Goal: Task Accomplishment & Management: Use online tool/utility

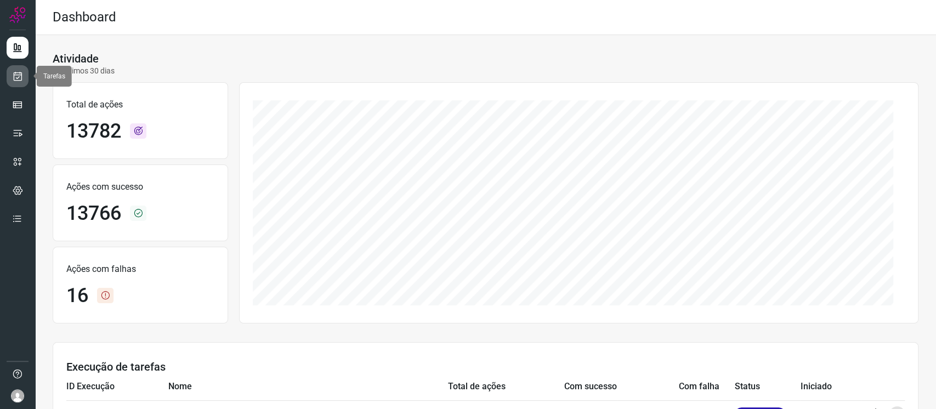
click at [15, 69] on link at bounding box center [18, 76] width 22 height 22
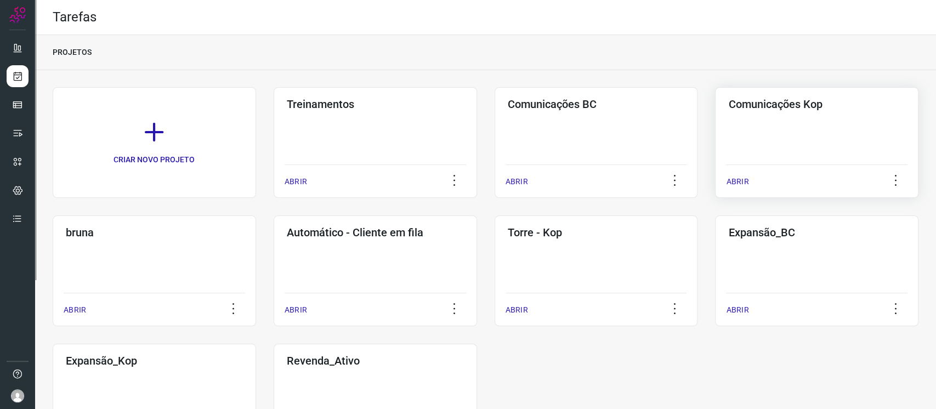
click at [807, 119] on div "Comunicações Kop ABRIR" at bounding box center [816, 142] width 203 height 111
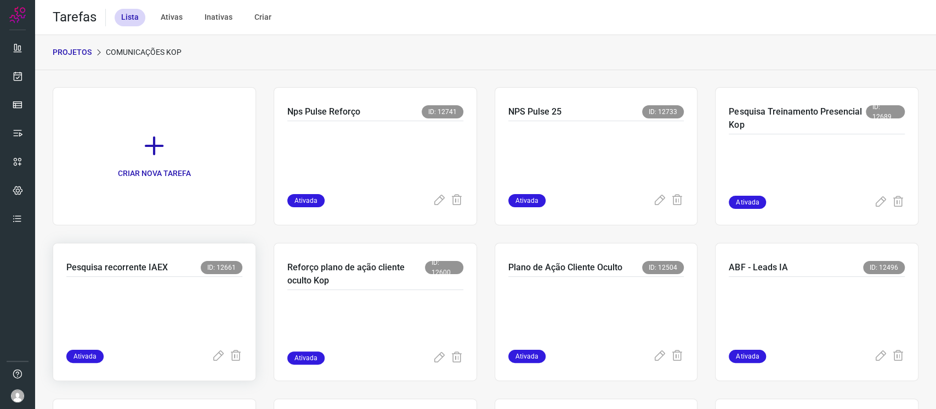
click at [117, 295] on p at bounding box center [148, 310] width 164 height 55
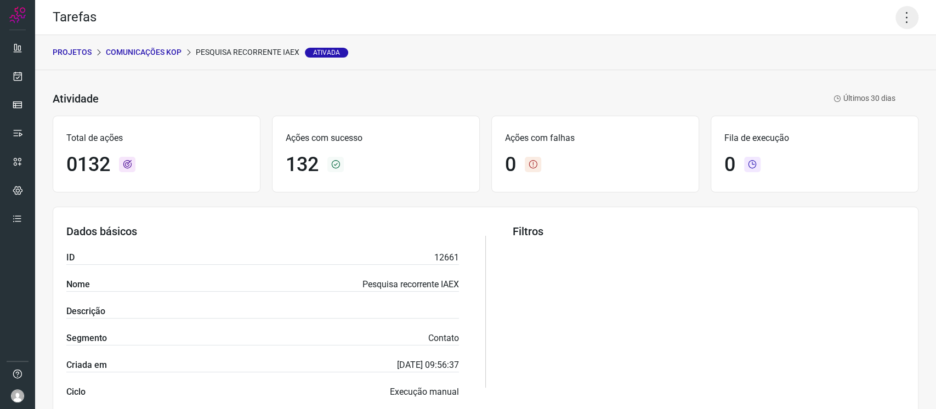
click at [897, 21] on icon at bounding box center [906, 17] width 23 height 23
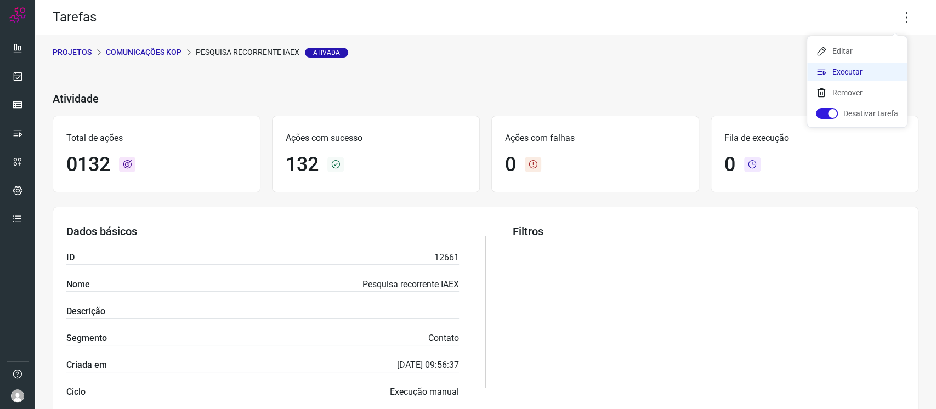
click at [874, 65] on li "Executar" at bounding box center [857, 72] width 100 height 18
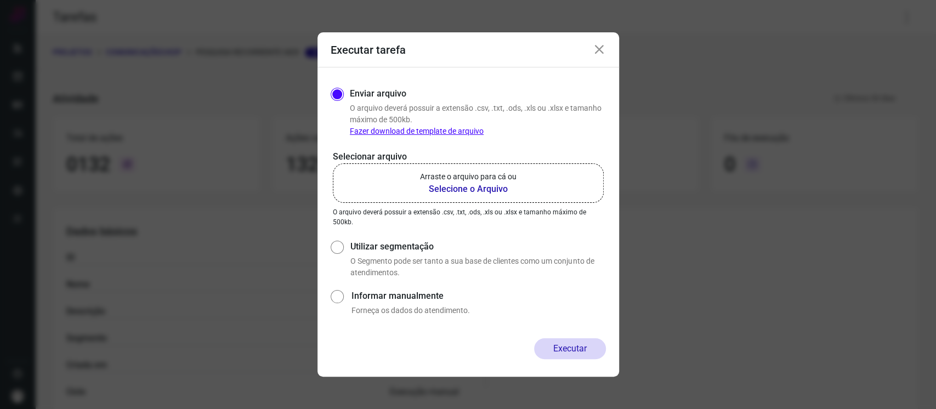
click at [512, 184] on b "Selecione o Arquivo" at bounding box center [468, 189] width 96 height 13
click at [0, 0] on input "Arraste o arquivo para cá ou Selecione o Arquivo" at bounding box center [0, 0] width 0 height 0
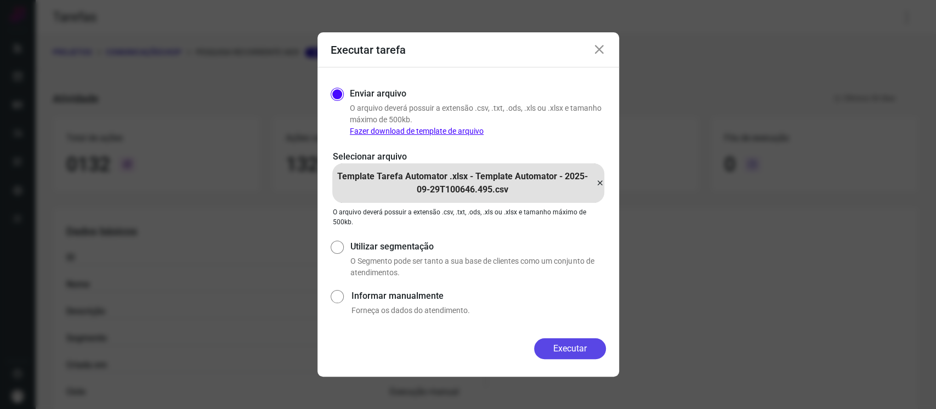
click at [586, 349] on button "Executar" at bounding box center [570, 348] width 72 height 21
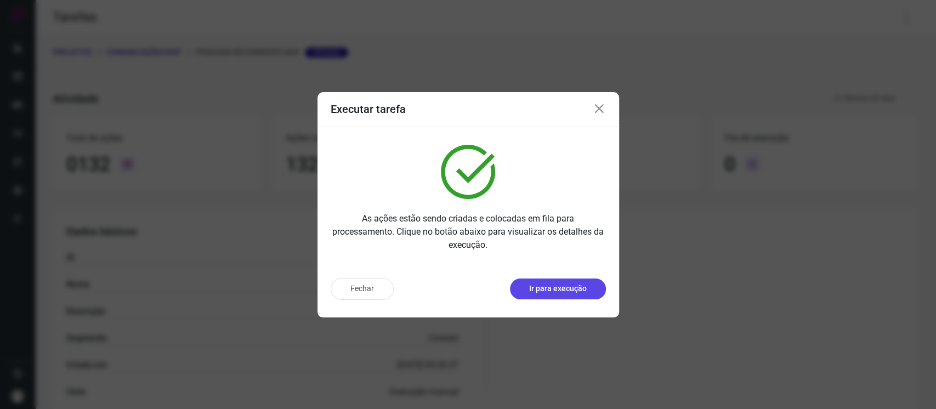
click at [553, 287] on p "Ir para execução" at bounding box center [558, 289] width 58 height 12
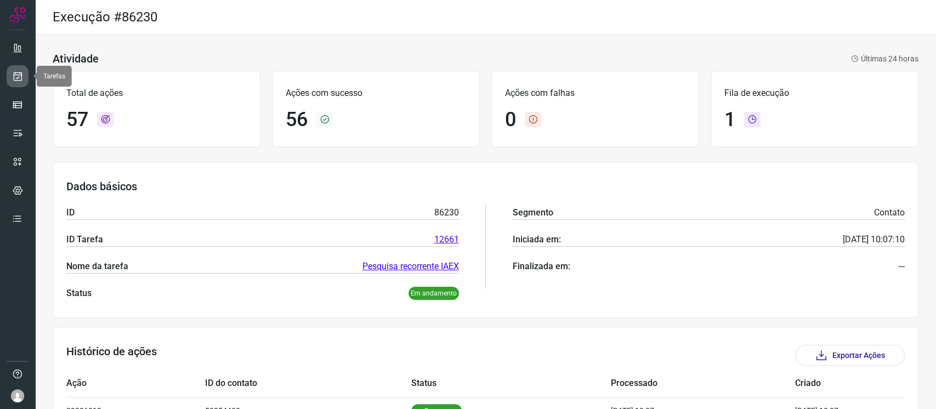
click at [23, 71] on link at bounding box center [18, 76] width 22 height 22
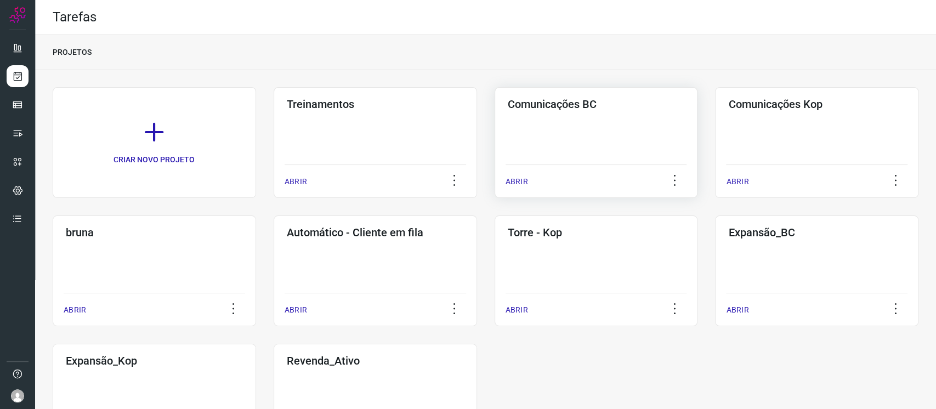
click at [636, 118] on div "Comunicações BC ABRIR" at bounding box center [596, 142] width 203 height 111
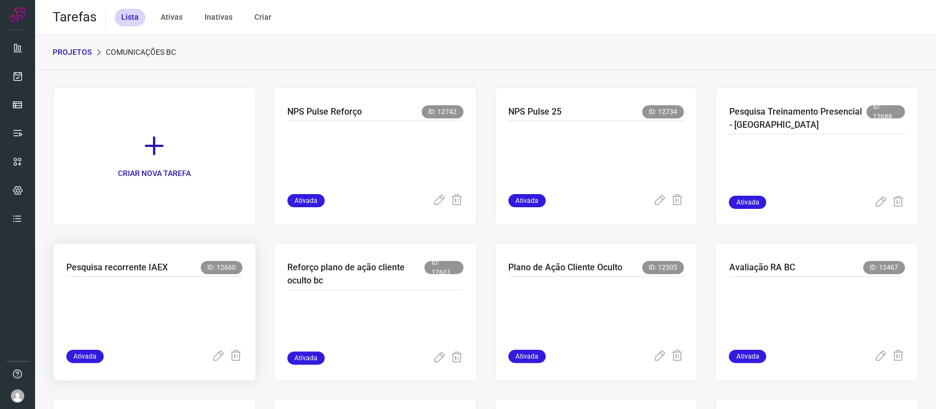
click at [167, 308] on p at bounding box center [148, 310] width 164 height 55
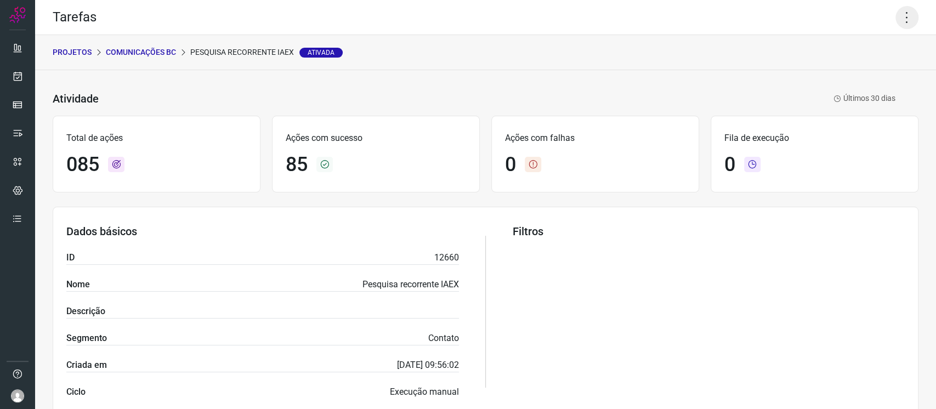
click at [899, 13] on icon at bounding box center [906, 17] width 23 height 23
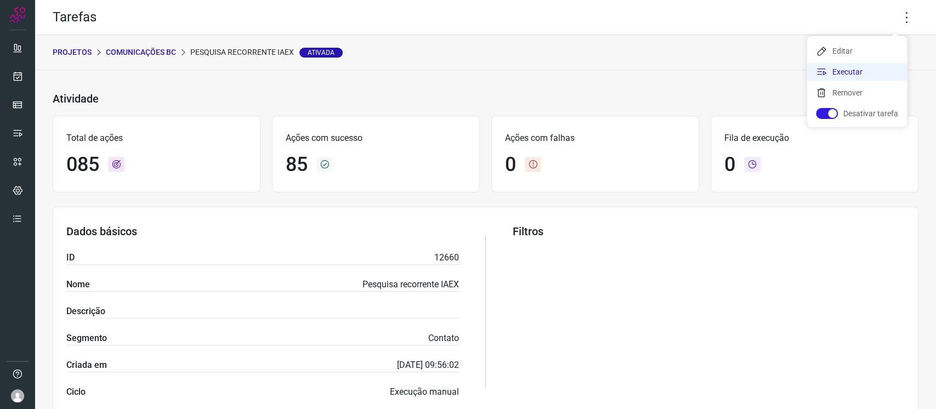
click at [869, 73] on li "Executar" at bounding box center [857, 72] width 100 height 18
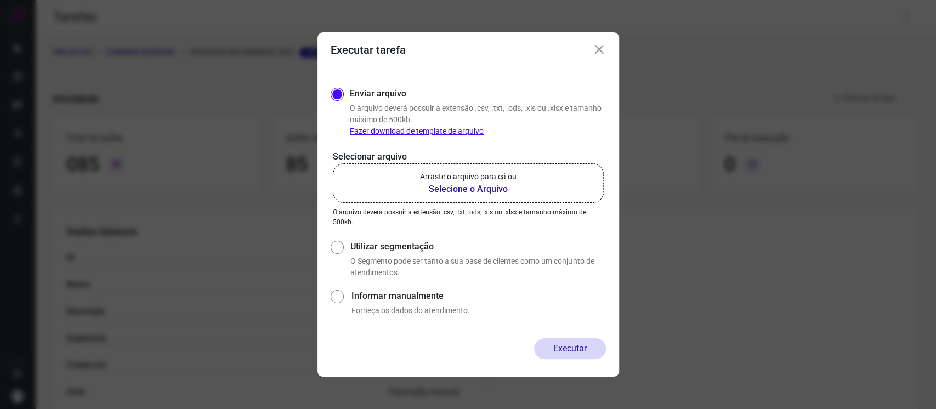
click at [519, 186] on label "Arraste o arquivo para cá ou Selecione o Arquivo" at bounding box center [468, 182] width 271 height 39
click at [0, 0] on input "Arraste o arquivo para cá ou Selecione o Arquivo" at bounding box center [0, 0] width 0 height 0
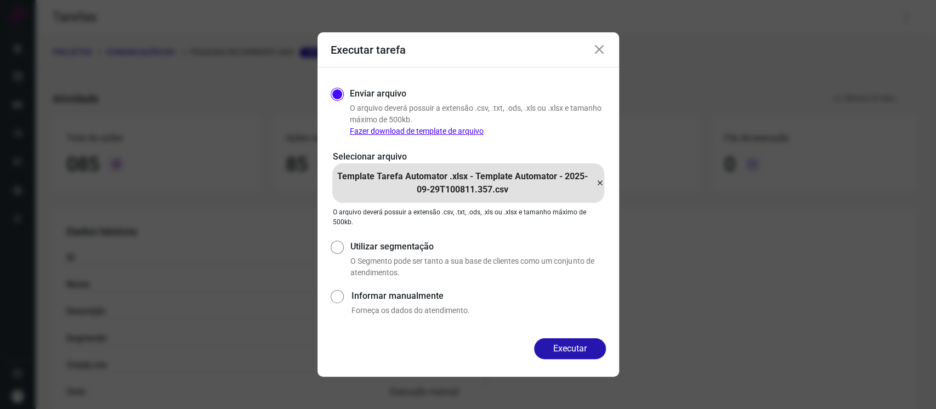
click at [588, 370] on div "Executar" at bounding box center [468, 357] width 302 height 38
click at [582, 359] on button "Executar" at bounding box center [570, 348] width 72 height 21
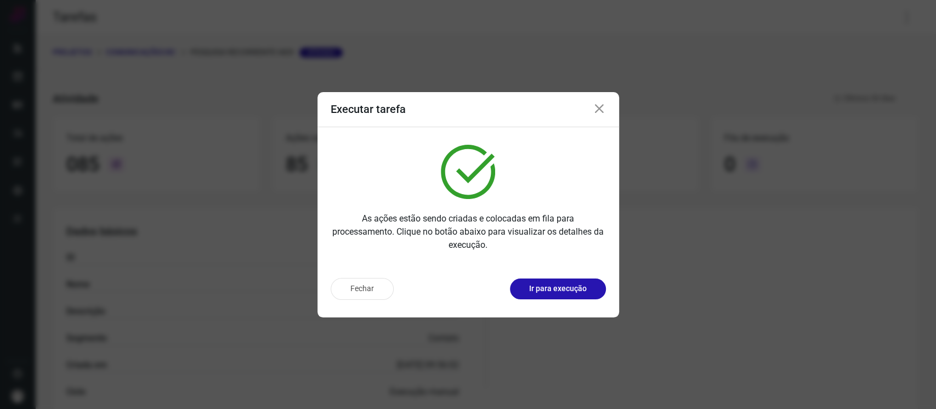
click at [597, 111] on icon at bounding box center [599, 109] width 13 height 13
